Goal: Communication & Community: Answer question/provide support

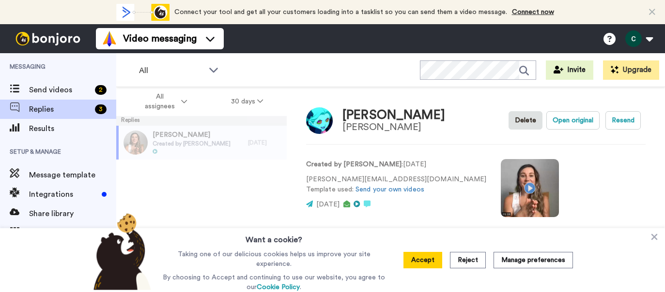
scroll to position [111, 0]
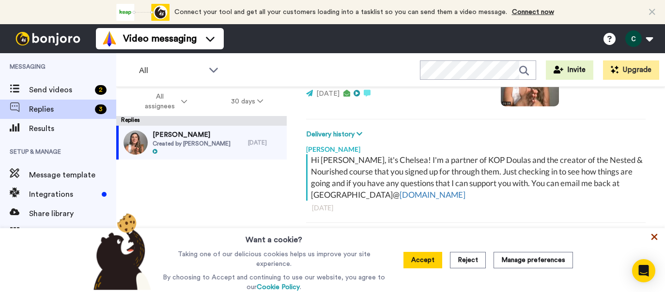
click at [652, 238] on icon at bounding box center [654, 237] width 6 height 6
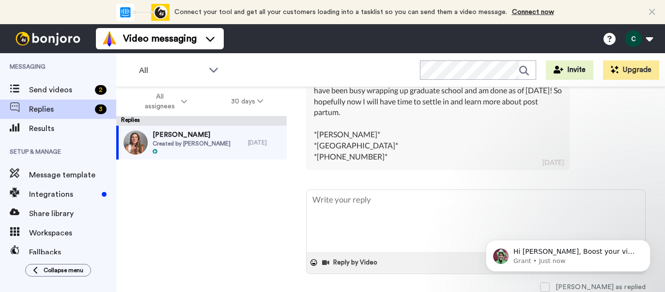
scroll to position [0, 0]
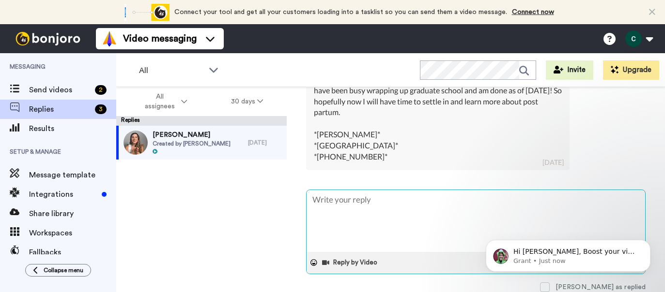
click at [444, 204] on textarea at bounding box center [475, 221] width 338 height 62
type textarea "H"
type textarea "x"
type textarea "Hi"
type textarea "x"
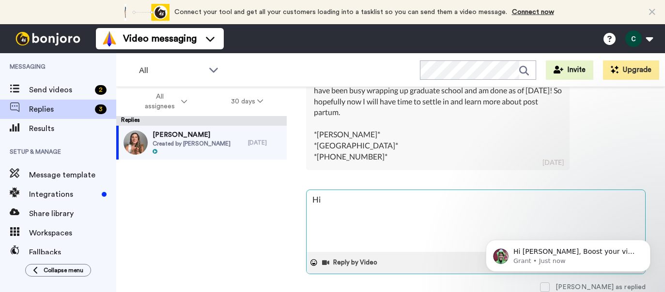
type textarea "Hi"
type textarea "x"
type textarea "Hi R"
type textarea "x"
type textarea "Hi Re"
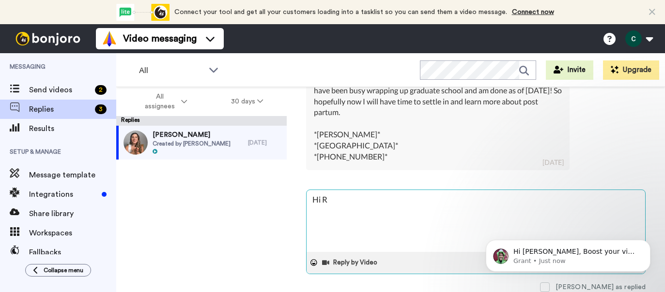
type textarea "x"
type textarea "Hi Reb"
type textarea "x"
type textarea "Hi Rebe"
type textarea "x"
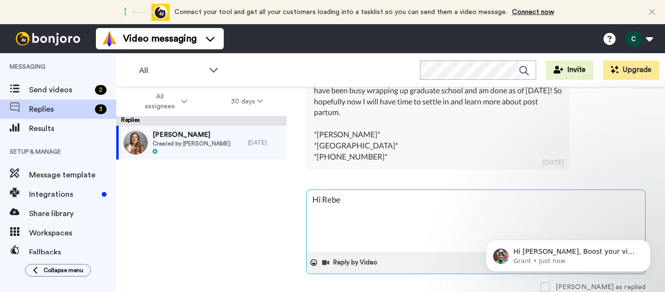
type textarea "Hi Rebec"
type textarea "x"
type textarea "Hi Rebecc"
type textarea "x"
type textarea "Hi [PERSON_NAME]"
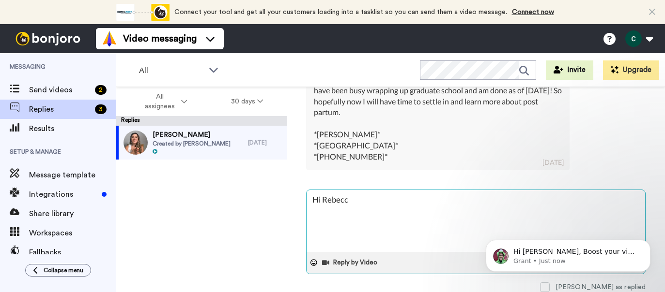
type textarea "x"
type textarea "Hi [PERSON_NAME],"
type textarea "x"
type textarea "Hi [PERSON_NAME],"
type textarea "x"
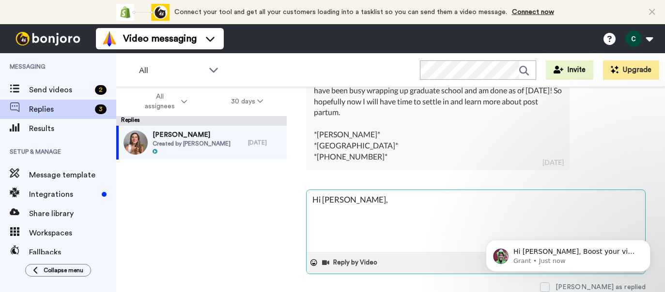
type textarea "Hi [PERSON_NAME],"
type textarea "x"
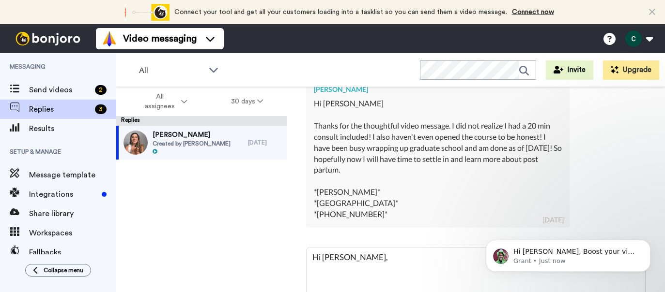
scroll to position [272, 0]
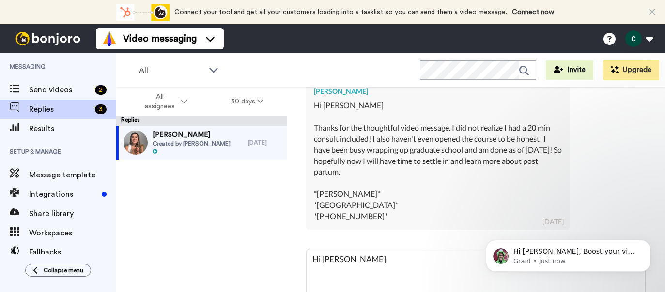
type textarea "Hi [PERSON_NAME],"
type textarea "x"
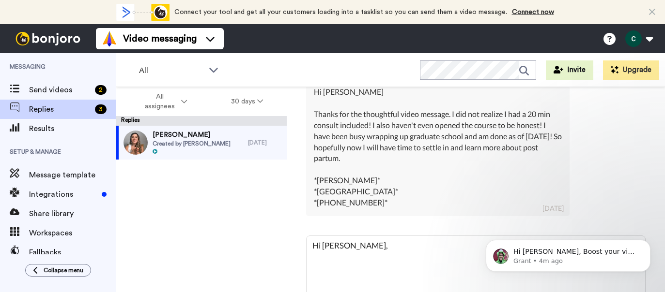
scroll to position [287, 0]
type textarea "Hi [PERSON_NAME], C"
type textarea "x"
type textarea "Hi [PERSON_NAME], Co"
type textarea "x"
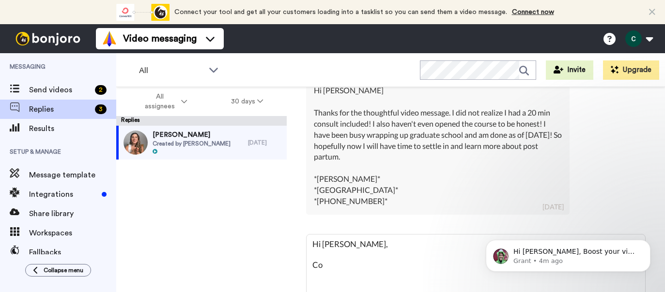
type textarea "Hi [PERSON_NAME], Con"
type textarea "x"
type textarea "Hi [PERSON_NAME], Cong"
type textarea "x"
type textarea "Hi [PERSON_NAME], Congr"
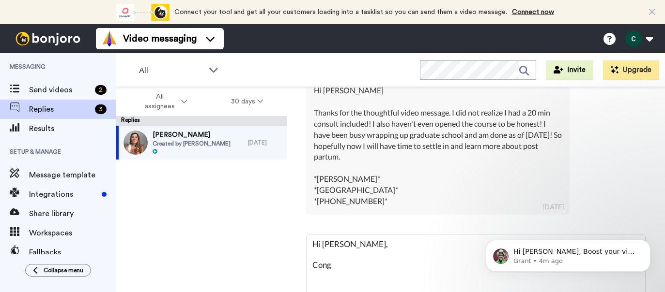
type textarea "x"
type textarea "Hi [PERSON_NAME], Congra"
type textarea "x"
type textarea "Hi [PERSON_NAME], [GEOGRAPHIC_DATA]"
type textarea "x"
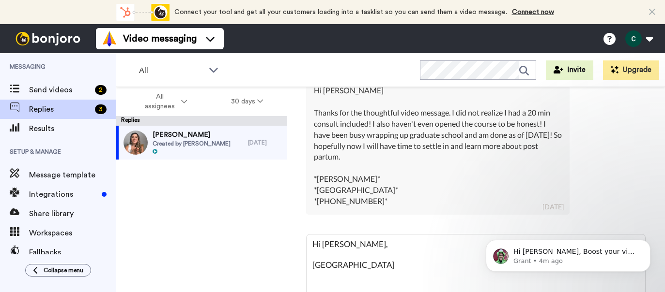
type textarea "Hi [PERSON_NAME], Congraul"
type textarea "x"
type textarea "Hi [PERSON_NAME], [GEOGRAPHIC_DATA]"
type textarea "x"
type textarea "Hi [PERSON_NAME], Congra"
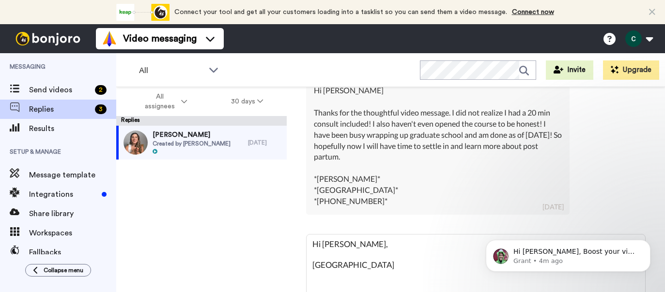
type textarea "x"
type textarea "Hi [PERSON_NAME], Congrat"
type textarea "x"
type textarea "Hi [PERSON_NAME], Congratu"
type textarea "x"
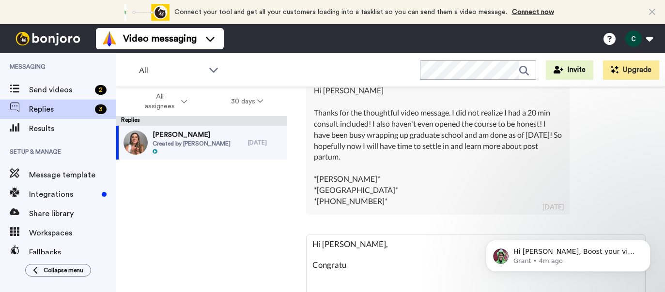
type textarea "Hi [PERSON_NAME], Congratul"
type textarea "x"
type textarea "Hi [PERSON_NAME], Congratula"
type textarea "x"
type textarea "Hi [PERSON_NAME], Congratulat"
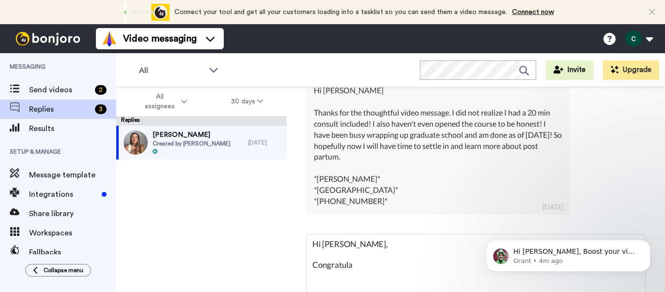
type textarea "x"
type textarea "Hi [PERSON_NAME], Congratulati"
type textarea "x"
type textarea "Hi [PERSON_NAME], Congratulatio"
type textarea "x"
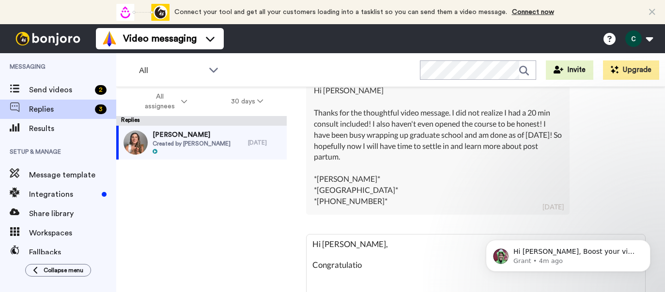
type textarea "Hi [PERSON_NAME], Congratulation"
type textarea "x"
type textarea "Hi [PERSON_NAME], Congratulations"
type textarea "x"
type textarea "Hi [PERSON_NAME], Congratulations"
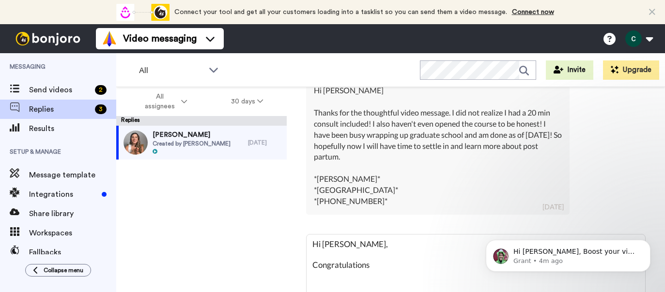
type textarea "x"
type textarea "Hi [PERSON_NAME], Congratulations o"
type textarea "x"
type textarea "Hi [PERSON_NAME], Congratulations on"
type textarea "x"
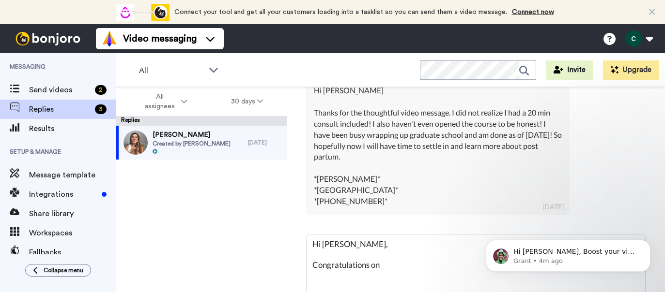
type textarea "Hi [PERSON_NAME], Congratulations on"
type textarea "x"
type textarea "Hi [PERSON_NAME], Congratulations on w"
type textarea "x"
type textarea "Hi [PERSON_NAME], Congratulations on wr"
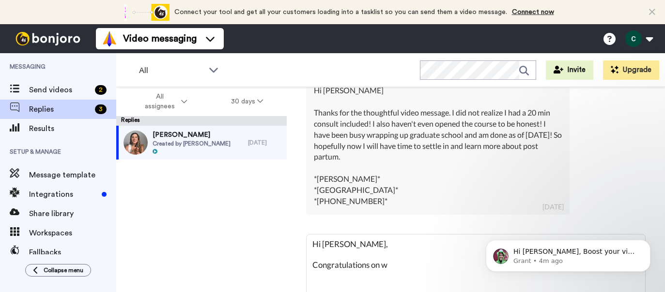
type textarea "x"
type textarea "Hi [PERSON_NAME], Congratulations on w"
type textarea "x"
type textarea "Hi [PERSON_NAME], Congratulations on"
type textarea "x"
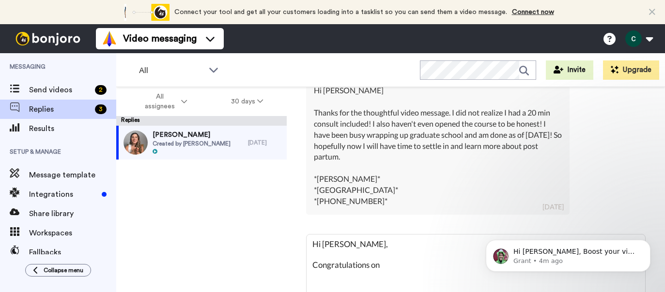
type textarea "Hi [PERSON_NAME], Congratulations on c"
type textarea "x"
type textarea "Hi [PERSON_NAME], Congratulations on co"
type textarea "x"
type textarea "Hi [PERSON_NAME], Congratulations on com"
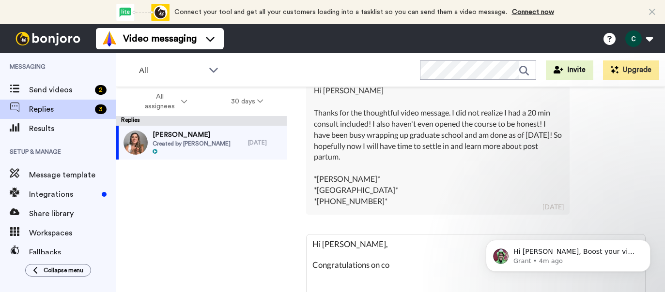
type textarea "x"
type textarea "Hi [PERSON_NAME], Congratulations on comp"
type textarea "x"
type textarea "Hi [PERSON_NAME], Congratulations on compl"
type textarea "x"
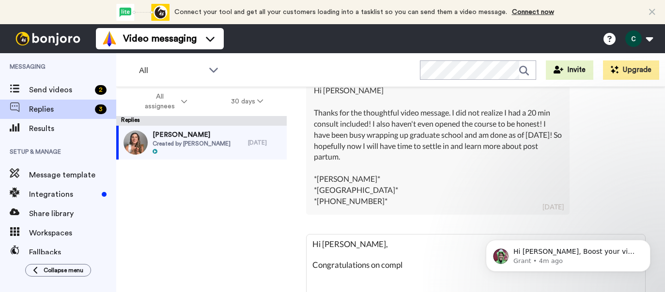
type textarea "Hi [PERSON_NAME], Congratulations on comple"
type textarea "x"
type textarea "Hi [PERSON_NAME], Congratulations on complet"
type textarea "x"
type textarea "Hi [PERSON_NAME], Congratulations on completi"
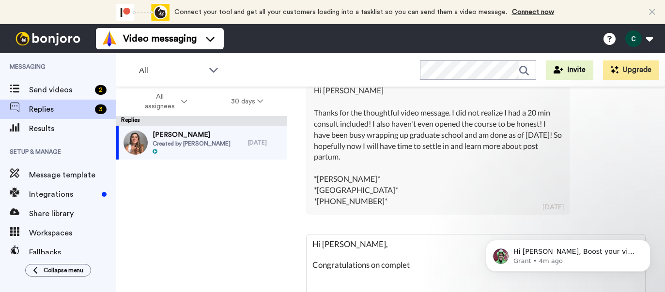
type textarea "x"
type textarea "Hi [PERSON_NAME], Congratulations on completin"
type textarea "x"
type textarea "Hi [PERSON_NAME], Congratulations on completing"
type textarea "x"
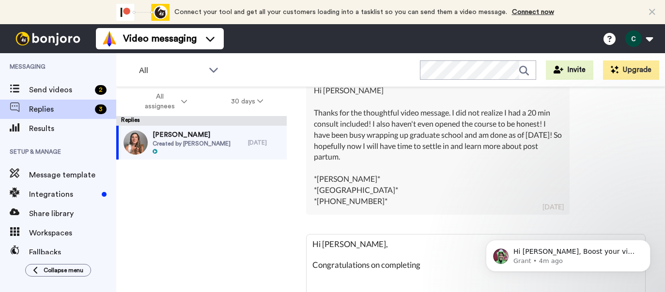
type textarea "Hi [PERSON_NAME], Congratulations on completing"
type textarea "x"
type textarea "Hi [PERSON_NAME], Congratulations on completing g"
type textarea "x"
type textarea "Hi [PERSON_NAME], Congratulations on completing gr"
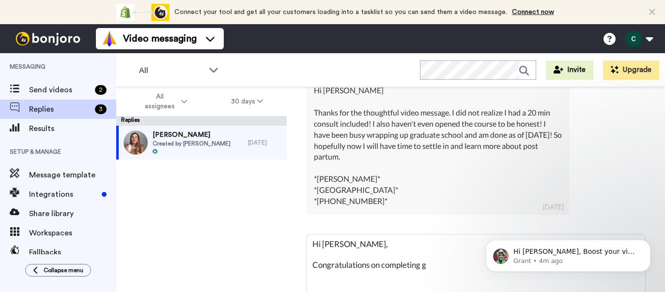
type textarea "x"
type textarea "Hi [PERSON_NAME], Congratulations on completing gra"
type textarea "x"
type textarea "Hi [PERSON_NAME], Congratulations on completing grad"
type textarea "x"
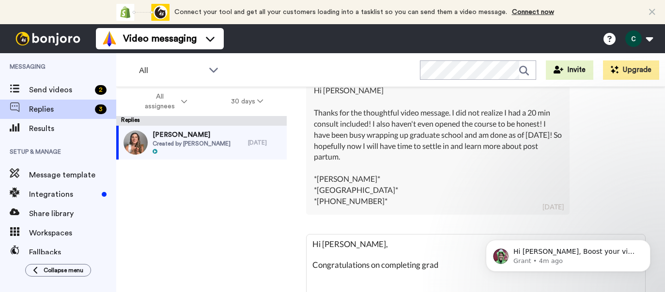
type textarea "Hi [PERSON_NAME], Congratulations on completing gradu"
type textarea "x"
type textarea "Hi [PERSON_NAME], Congratulations on completing gradua"
type textarea "x"
type textarea "Hi [PERSON_NAME], Congratulations on completing graduat"
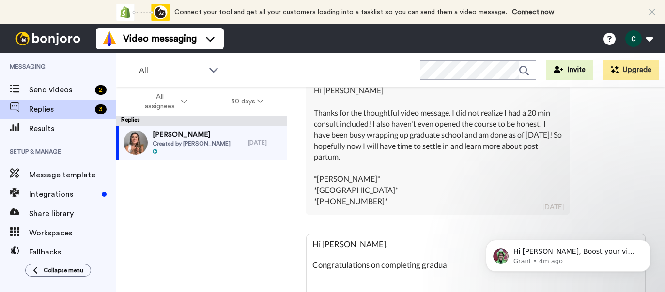
type textarea "x"
type textarea "Hi [PERSON_NAME], Congratulations on completing graduati"
type textarea "x"
type textarea "Hi [PERSON_NAME], Congratulations on completing graduat"
type textarea "x"
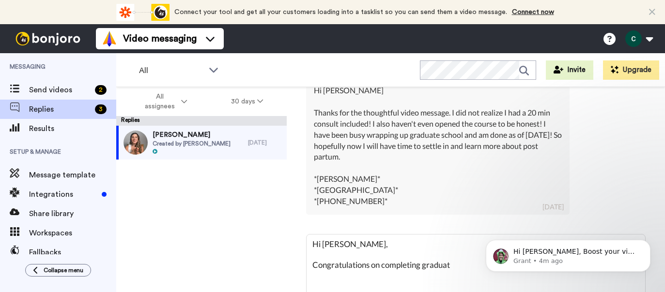
type textarea "Hi [PERSON_NAME], Congratulations on completing graduate"
type textarea "x"
type textarea "Hi [PERSON_NAME], Congratulations on completing graduate"
type textarea "x"
type textarea "Hi [PERSON_NAME], Congratulations on completing graduate s"
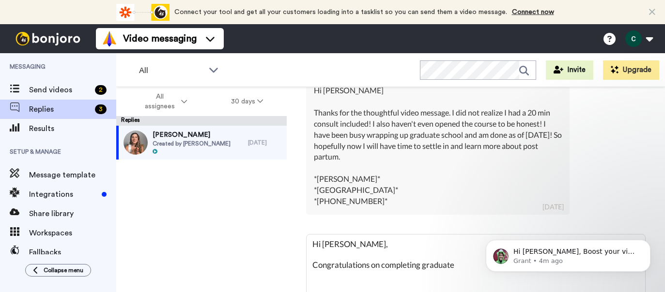
type textarea "x"
type textarea "Hi [PERSON_NAME], Congratulations on completing graduate sc"
type textarea "x"
type textarea "Hi [PERSON_NAME], Congratulations on completing graduate sch"
type textarea "x"
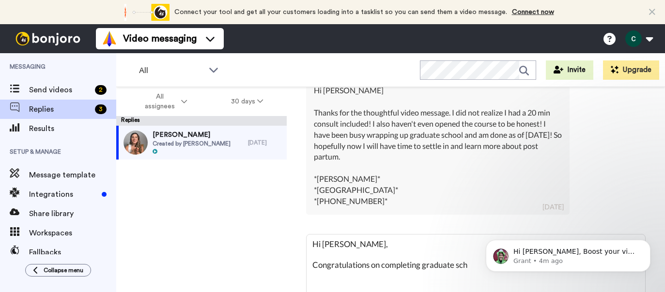
type textarea "Hi [PERSON_NAME], Congratulations on completing graduate scho"
type textarea "x"
type textarea "Hi [PERSON_NAME], Congratulations on completing graduate schoo"
type textarea "x"
type textarea "Hi [PERSON_NAME], Congratulations on completing graduate school"
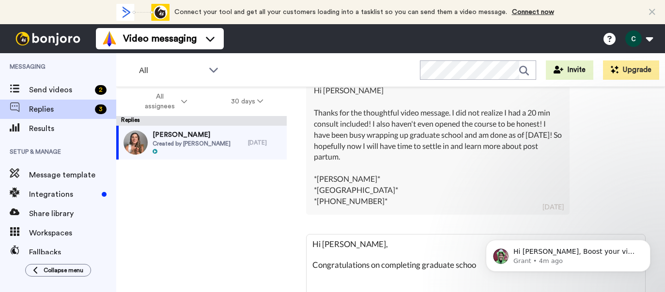
type textarea "x"
type textarea "Hi [PERSON_NAME], Congratulations on completing graduate school!"
type textarea "x"
type textarea "Hi [PERSON_NAME], Congratulations on completing graduate school!"
type textarea "x"
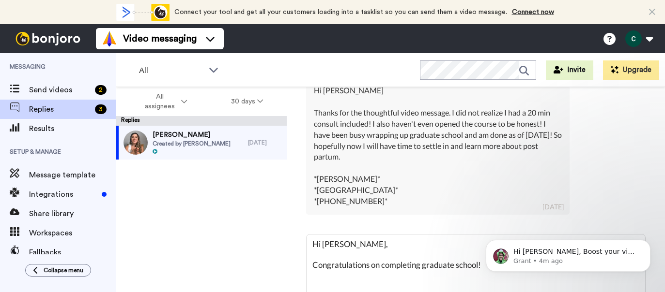
type textarea "Hi [PERSON_NAME], Congratulations on completing graduate school! H"
type textarea "x"
type textarea "Hi [PERSON_NAME], Congratulations on completing graduate school! Ho"
type textarea "x"
type textarea "Hi [PERSON_NAME], Congratulations on completing graduate school! How"
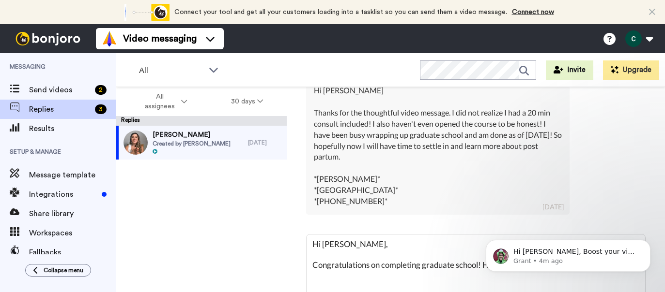
type textarea "x"
type textarea "Hi [PERSON_NAME], Congratulations on completing graduate school! How"
type textarea "x"
type textarea "Hi [PERSON_NAME], Congratulations on completing graduate school! How d"
type textarea "x"
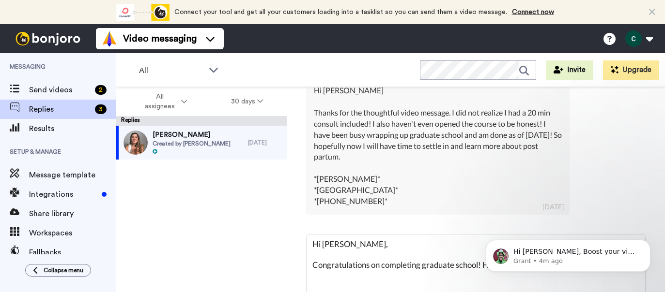
type textarea "Hi [PERSON_NAME], Congratulations on completing graduate school! How do"
type textarea "x"
type textarea "Hi [PERSON_NAME], Congratulations on completing graduate school! How do"
type textarea "x"
type textarea "Hi [PERSON_NAME], Congratulations on completing graduate school! How do y"
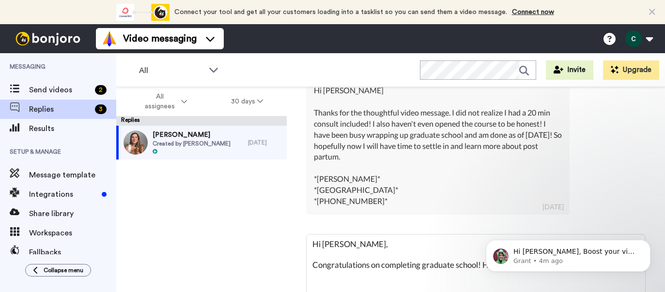
type textarea "x"
type textarea "Hi [PERSON_NAME], Congratulations on completing graduate school! How do yo"
type textarea "x"
type textarea "Hi [PERSON_NAME], Congratulations on completing graduate school! How do you"
type textarea "x"
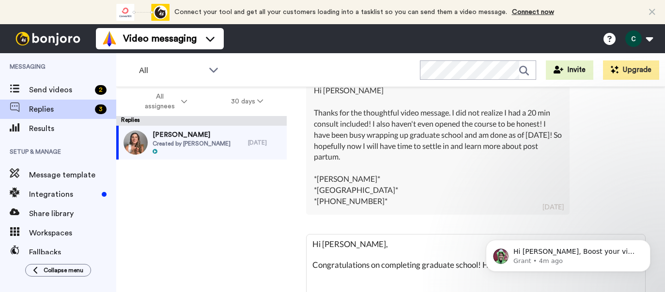
type textarea "Hi [PERSON_NAME], Congratulations on completing graduate school! How do you"
type textarea "x"
type textarea "Hi [PERSON_NAME], Congratulations on completing graduate school! How do you f"
type textarea "x"
type textarea "Hi [PERSON_NAME], Congratulations on completing graduate school! How do you fe"
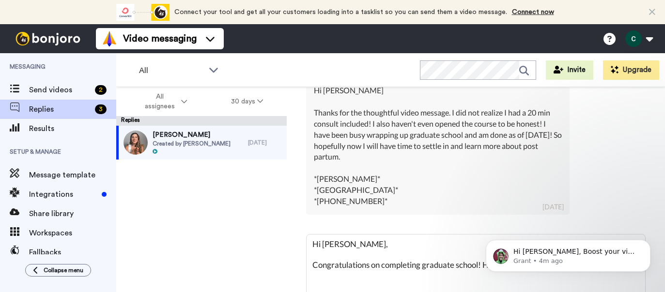
type textarea "x"
type textarea "Hi [PERSON_NAME], Congratulations on completing graduate school! How do you fee"
type textarea "x"
type textarea "Hi [PERSON_NAME], Congratulations on completing graduate school! How do you feel"
type textarea "x"
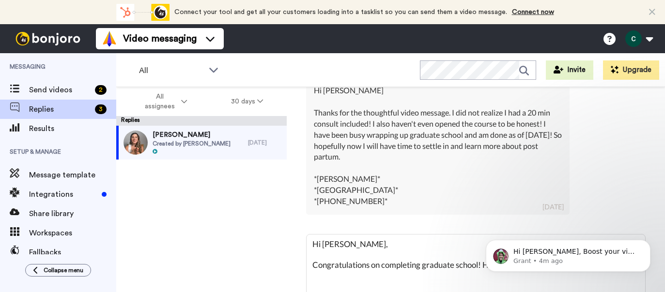
type textarea "Hi [PERSON_NAME], Congratulations on completing graduate school! How do you fee…"
type textarea "x"
type textarea "Hi [PERSON_NAME], Congratulations on completing graduate school! How do you fee…"
type textarea "x"
type textarea "Hi [PERSON_NAME], Congratulations on completing graduate school! How do you fee…"
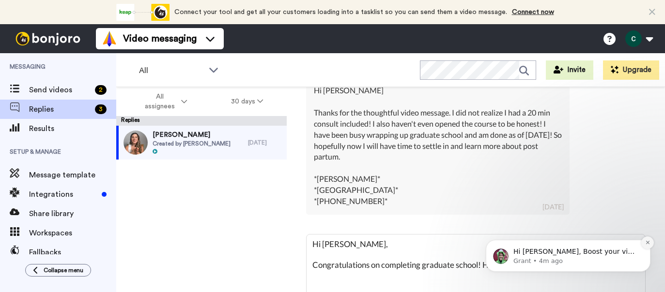
click at [645, 243] on icon "Dismiss notification" at bounding box center [647, 242] width 5 height 5
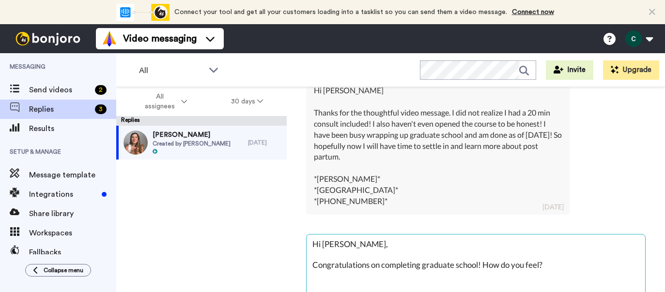
click at [555, 268] on textarea "Hi [PERSON_NAME], Congratulations on completing graduate school! How do you fee…" at bounding box center [475, 266] width 338 height 62
type textarea "x"
type textarea "Hi [PERSON_NAME], Congratulations on completing graduate school! How do you fee…"
type textarea "x"
type textarea "Hi [PERSON_NAME], Congratulations on completing graduate school! How do you fee…"
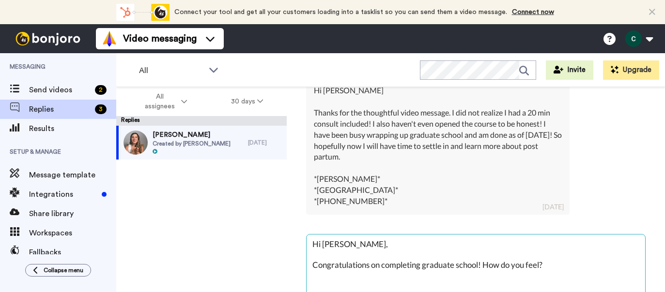
type textarea "x"
type textarea "Hi [PERSON_NAME], Congratulations on completing graduate school! How do you fee…"
type textarea "x"
type textarea "Hi [PERSON_NAME], Congratulations on completing graduate school! How do you fee…"
type textarea "x"
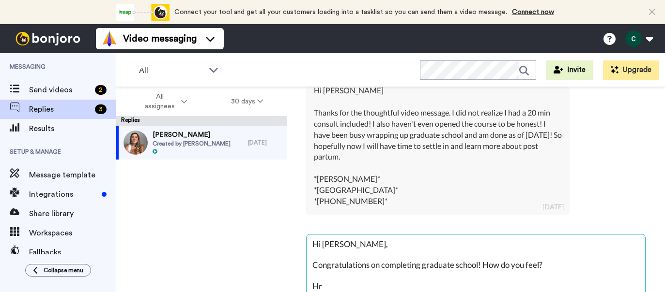
type textarea "Hi [PERSON_NAME], Congratulations on completing graduate school! How do you fee…"
type textarea "x"
type textarea "Hi [PERSON_NAME], Congratulations on completing graduate school! How do you fee…"
type textarea "x"
type textarea "Hi [PERSON_NAME], Congratulations on completing graduate school! How do you fee…"
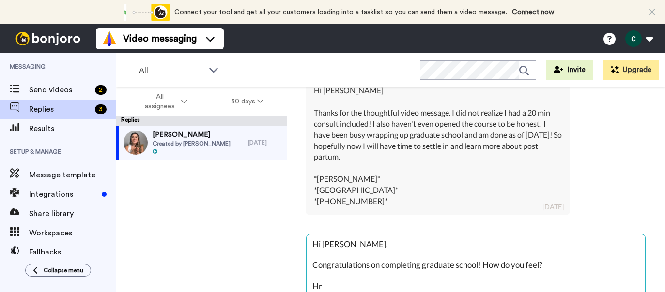
type textarea "x"
type textarea "Hi [PERSON_NAME], Congratulations on completing graduate school! How do you fee…"
type textarea "x"
type textarea "Hi [PERSON_NAME], Congratulations on completing graduate school! How do you fee…"
type textarea "x"
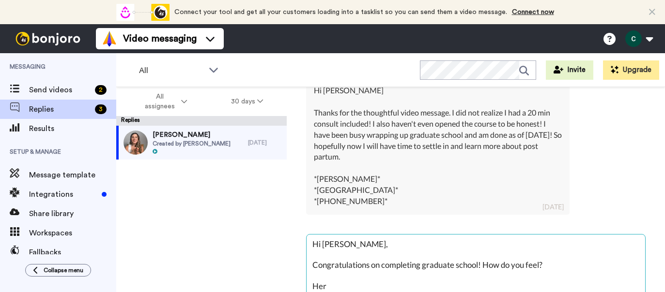
type textarea "Hi [PERSON_NAME], Congratulations on completing graduate school! How do you fee…"
type textarea "x"
type textarea "Hi [PERSON_NAME], Congratulations on completing graduate school! How do you fee…"
type textarea "x"
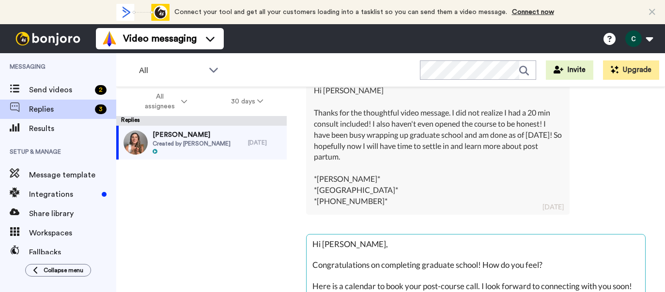
scroll to position [332, 0]
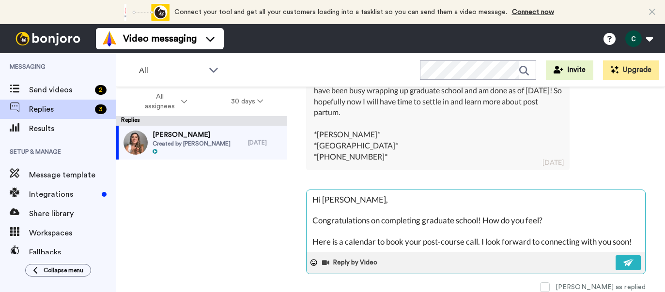
paste textarea "[URL][DOMAIN_NAME]"
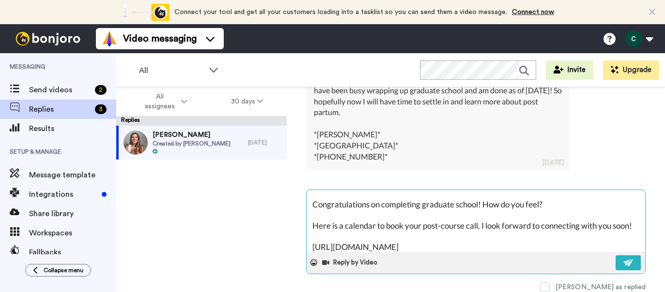
scroll to position [47, 0]
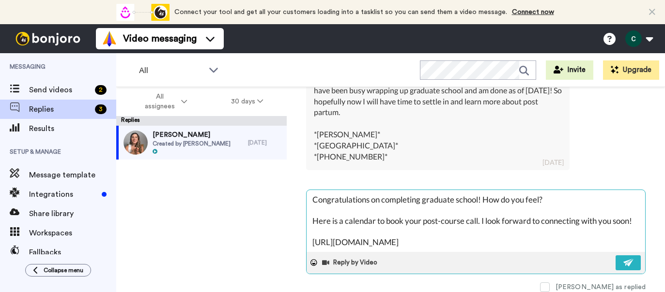
drag, startPoint x: 379, startPoint y: 243, endPoint x: 311, endPoint y: 218, distance: 72.9
click at [311, 218] on textarea "Hi [PERSON_NAME], Congratulations on completing graduate school! How do you fee…" at bounding box center [475, 221] width 338 height 62
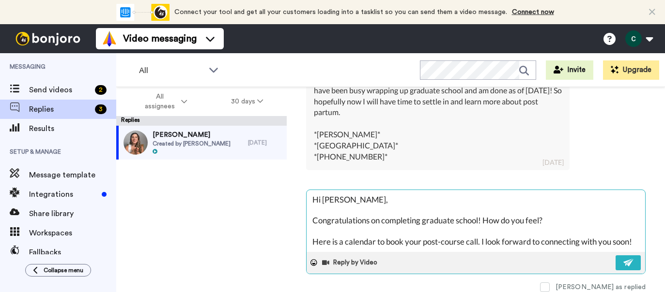
scroll to position [10, 0]
drag, startPoint x: 313, startPoint y: 232, endPoint x: 376, endPoint y: 234, distance: 63.0
click at [376, 234] on textarea "Hi [PERSON_NAME], Congratulations on completing graduate school! How do you fee…" at bounding box center [475, 221] width 338 height 62
click at [604, 240] on textarea "Hi [PERSON_NAME], Congratulations on completing graduate school! How do you fee…" at bounding box center [475, 221] width 338 height 62
click at [342, 233] on textarea "Hi [PERSON_NAME], Congratulations on completing graduate school! How do you fee…" at bounding box center [475, 221] width 338 height 62
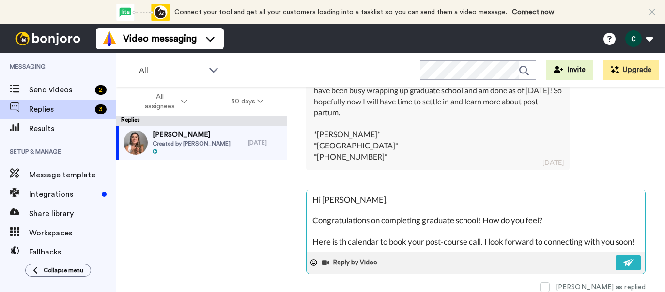
scroll to position [21, 0]
click at [422, 235] on textarea "Hi [PERSON_NAME], Congratulations on completing graduate school! How do you fee…" at bounding box center [475, 221] width 338 height 62
paste textarea "[URL][DOMAIN_NAME]"
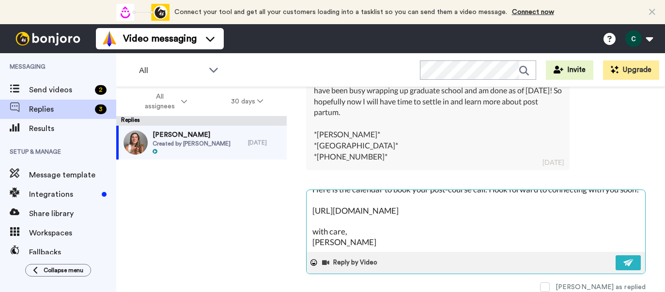
scroll to position [105, 0]
click at [624, 259] on img at bounding box center [628, 263] width 11 height 8
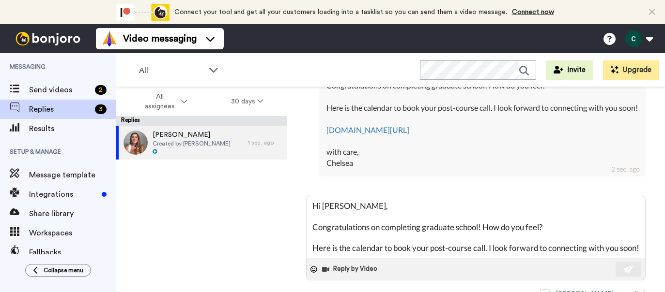
scroll to position [479, 0]
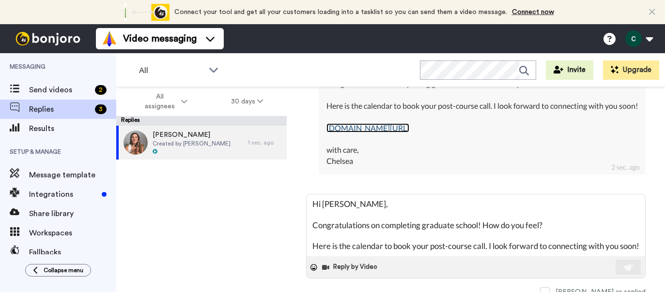
click at [409, 133] on link "[DOMAIN_NAME][URL]" at bounding box center [367, 127] width 83 height 9
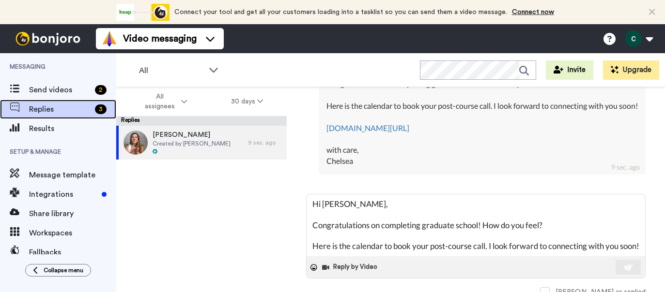
click at [60, 106] on span "Replies" at bounding box center [60, 110] width 62 height 12
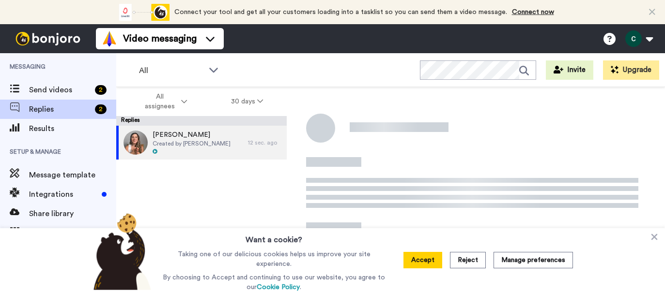
scroll to position [111, 0]
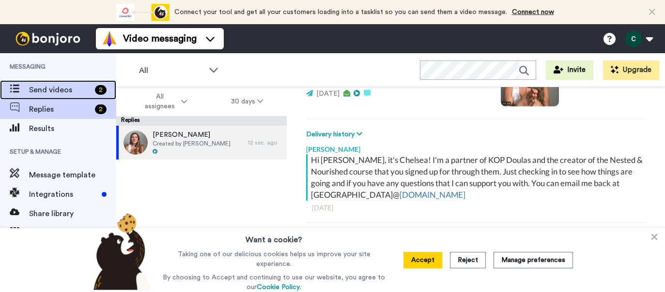
click at [48, 87] on span "Send videos" at bounding box center [60, 90] width 62 height 12
